Goal: Task Accomplishment & Management: Complete application form

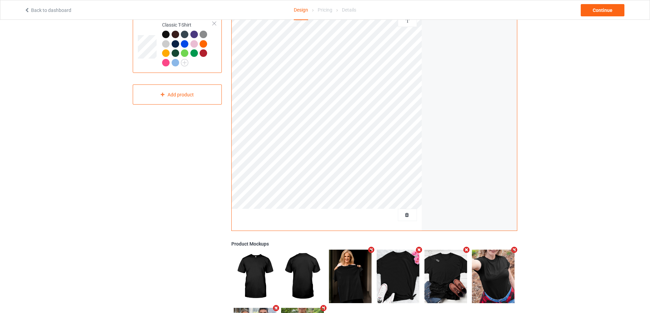
scroll to position [128, 0]
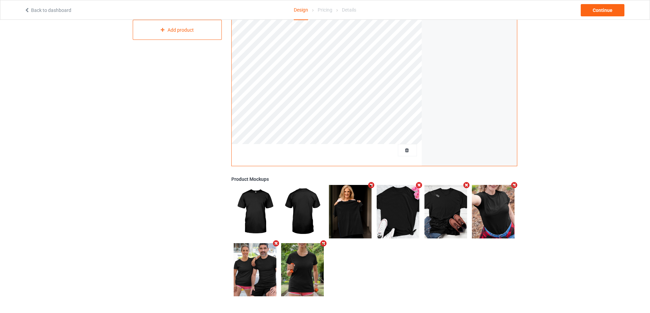
click at [407, 156] on div at bounding box center [407, 150] width 19 height 12
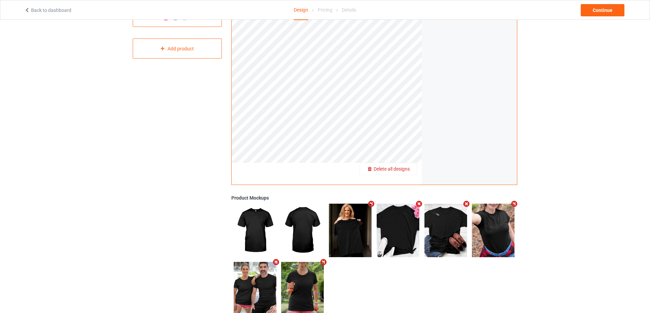
scroll to position [94, 0]
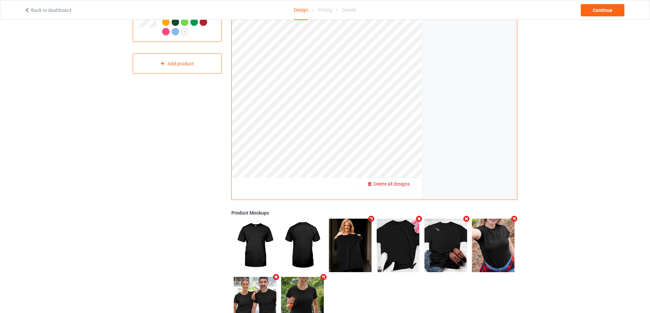
drag, startPoint x: 408, startPoint y: 179, endPoint x: 408, endPoint y: 187, distance: 7.2
click at [408, 187] on span "Delete all designs" at bounding box center [391, 183] width 36 height 5
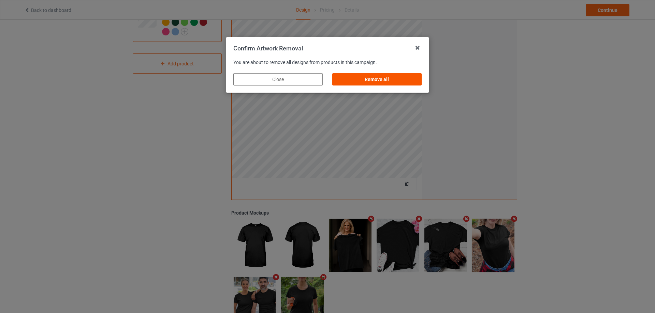
click at [388, 82] on div "Remove all" at bounding box center [376, 79] width 89 height 12
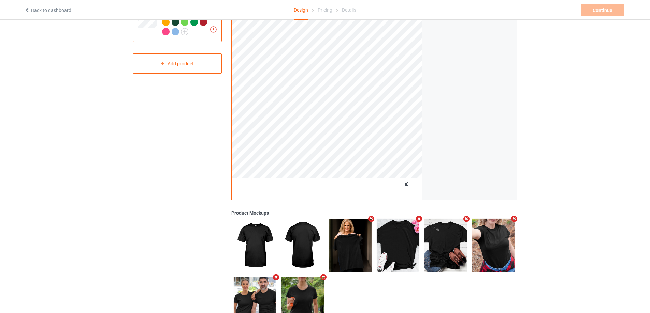
scroll to position [0, 0]
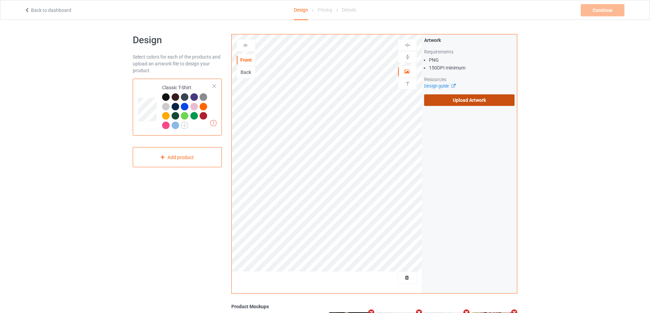
click at [462, 101] on label "Upload Artwork" at bounding box center [469, 100] width 90 height 12
click at [0, 0] on input "Upload Artwork" at bounding box center [0, 0] width 0 height 0
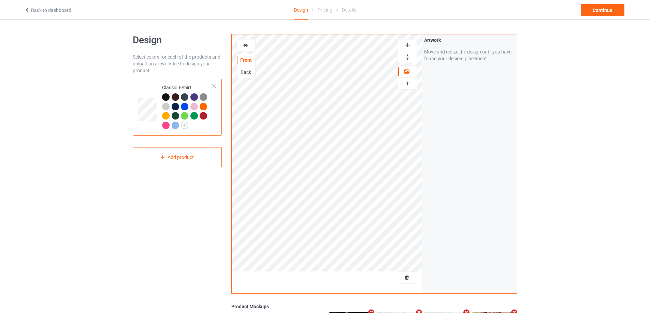
click at [489, 129] on div "Artwork Move and resize the design until you have found your desired placement" at bounding box center [468, 163] width 95 height 259
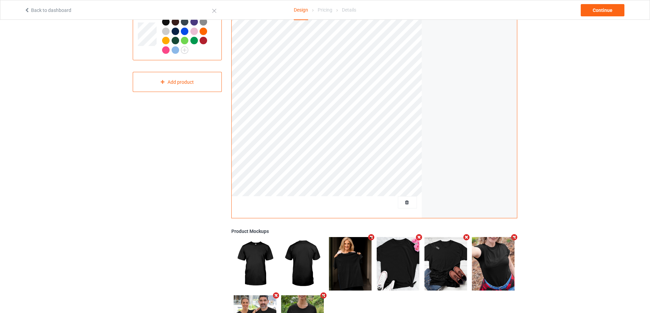
scroll to position [128, 0]
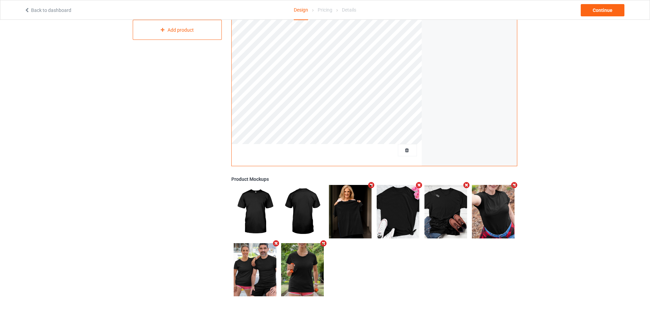
click at [606, 20] on div "Design Select colors for each of the products and upload an artwork file to des…" at bounding box center [325, 102] width 650 height 421
click at [609, 6] on div "Continue" at bounding box center [602, 10] width 44 height 12
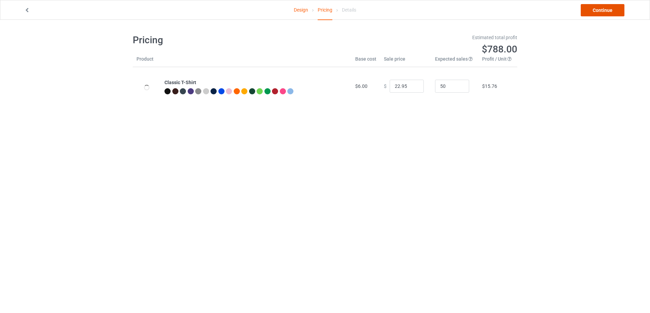
click at [609, 8] on link "Continue" at bounding box center [602, 10] width 44 height 12
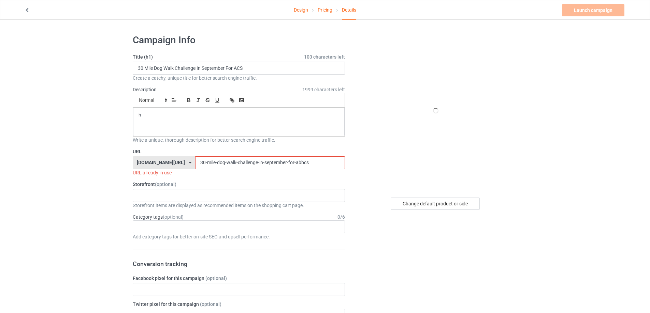
click at [278, 155] on div "URL [DOMAIN_NAME][URL] [DOMAIN_NAME][URL] [DOMAIN_NAME][URL] [DOMAIN_NAME][URL]…" at bounding box center [239, 162] width 212 height 28
click at [285, 161] on input "30-mile-dog-walk-challenge-in-september-for-abbcs" at bounding box center [269, 162] width 149 height 13
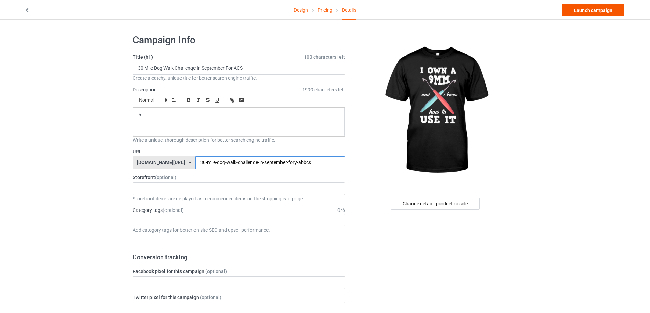
type input "30-mile-dog-walk-challenge-in-september-fory-abbcs"
click at [576, 10] on link "Launch campaign" at bounding box center [593, 10] width 62 height 12
